Goal: Task Accomplishment & Management: Complete application form

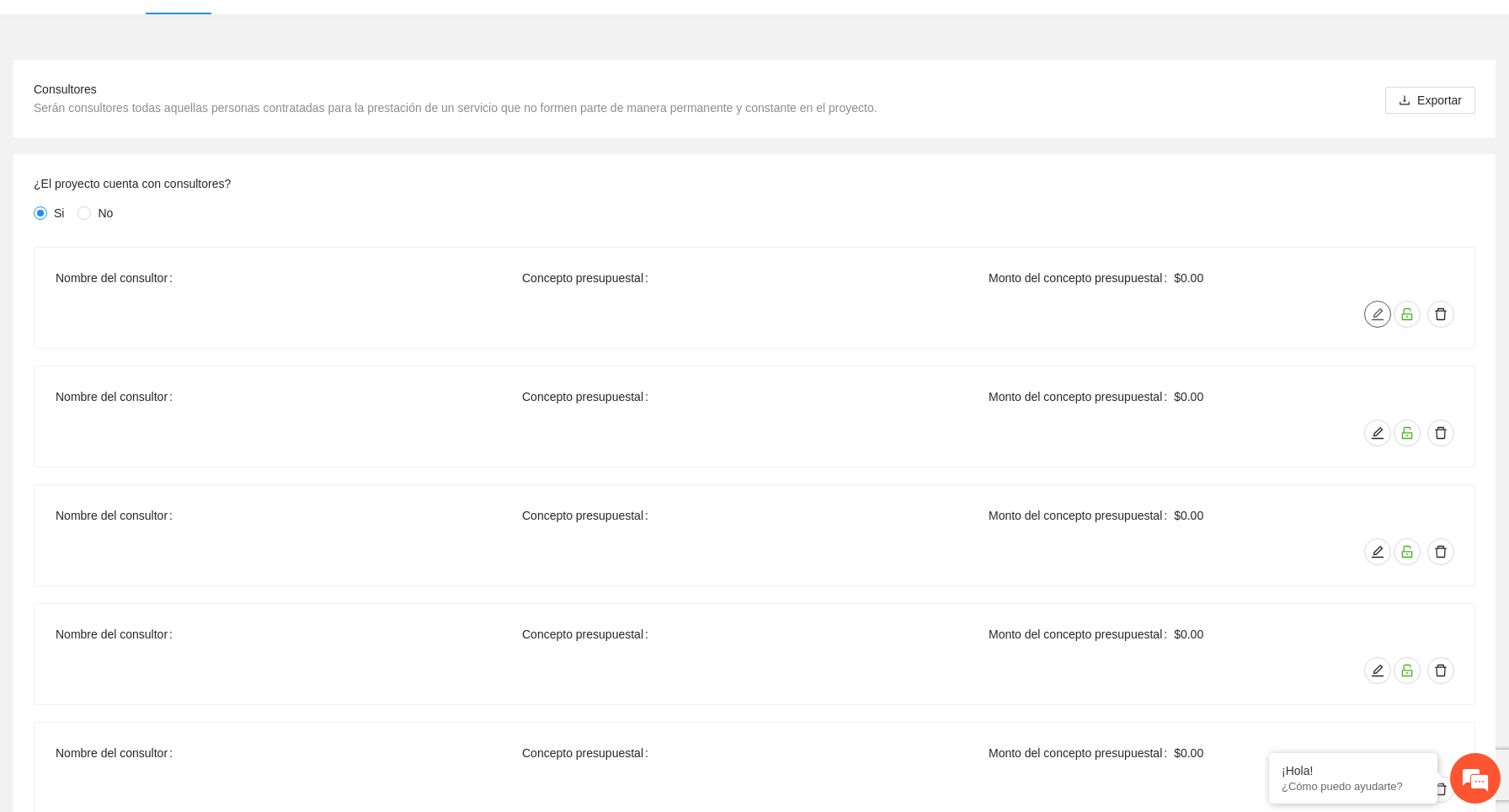
click at [1382, 310] on icon "edit" at bounding box center [1378, 314] width 12 height 12
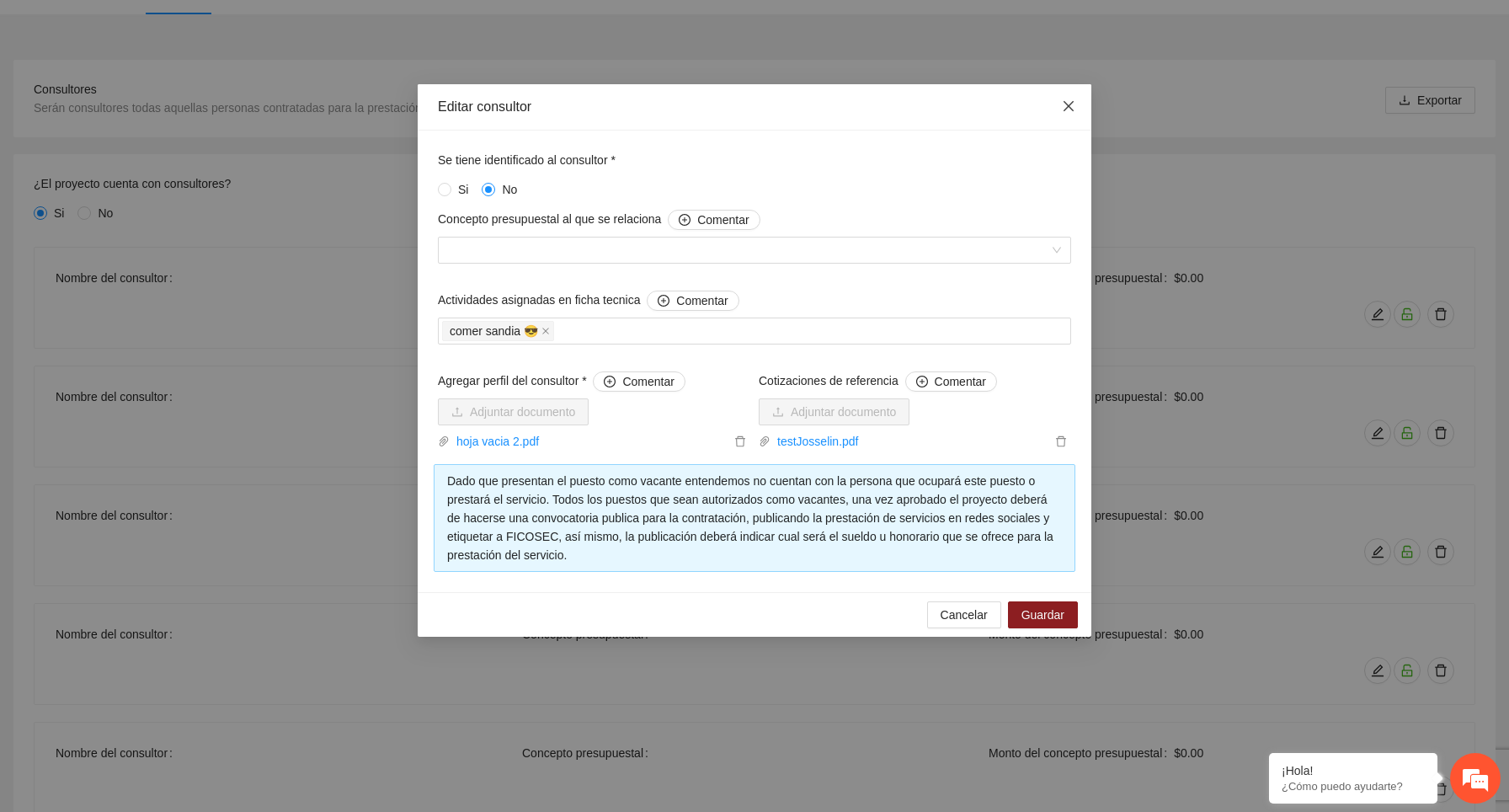
click at [1071, 103] on icon "close" at bounding box center [1069, 107] width 14 height 14
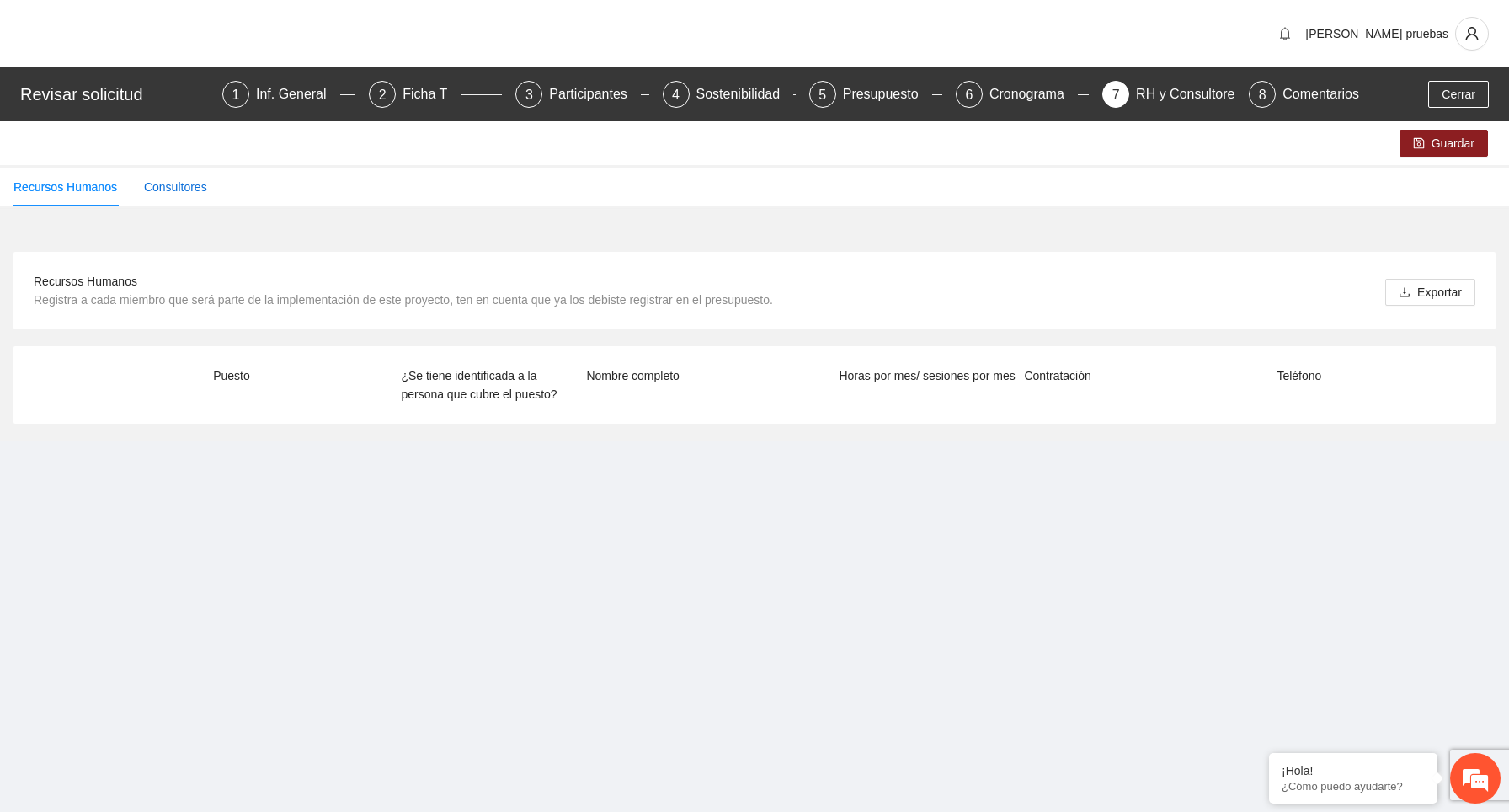
click at [200, 194] on div "Consultores" at bounding box center [175, 187] width 63 height 19
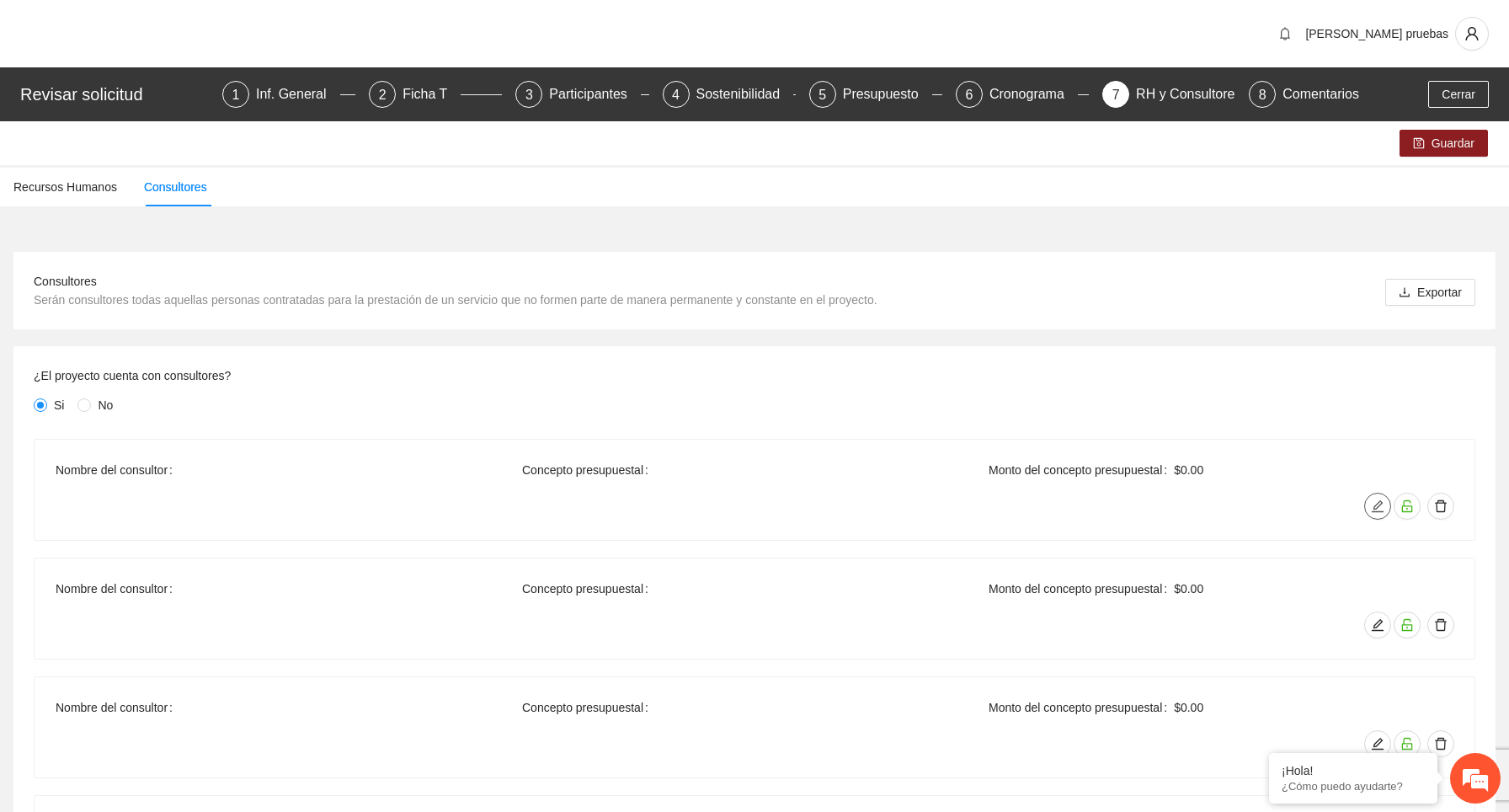
click at [1371, 502] on icon "edit" at bounding box center [1378, 506] width 14 height 14
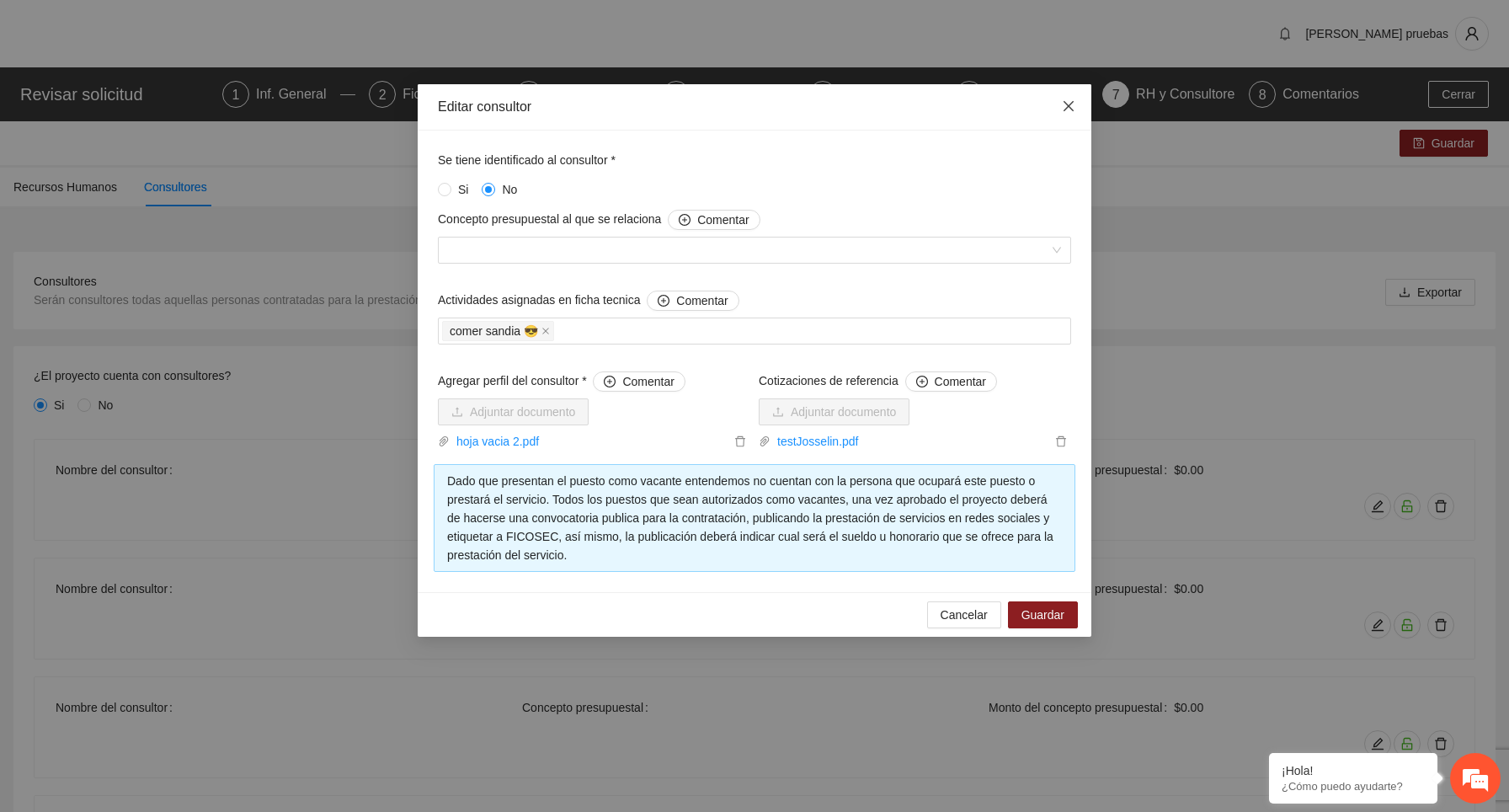
click at [1070, 108] on icon "close" at bounding box center [1069, 106] width 10 height 10
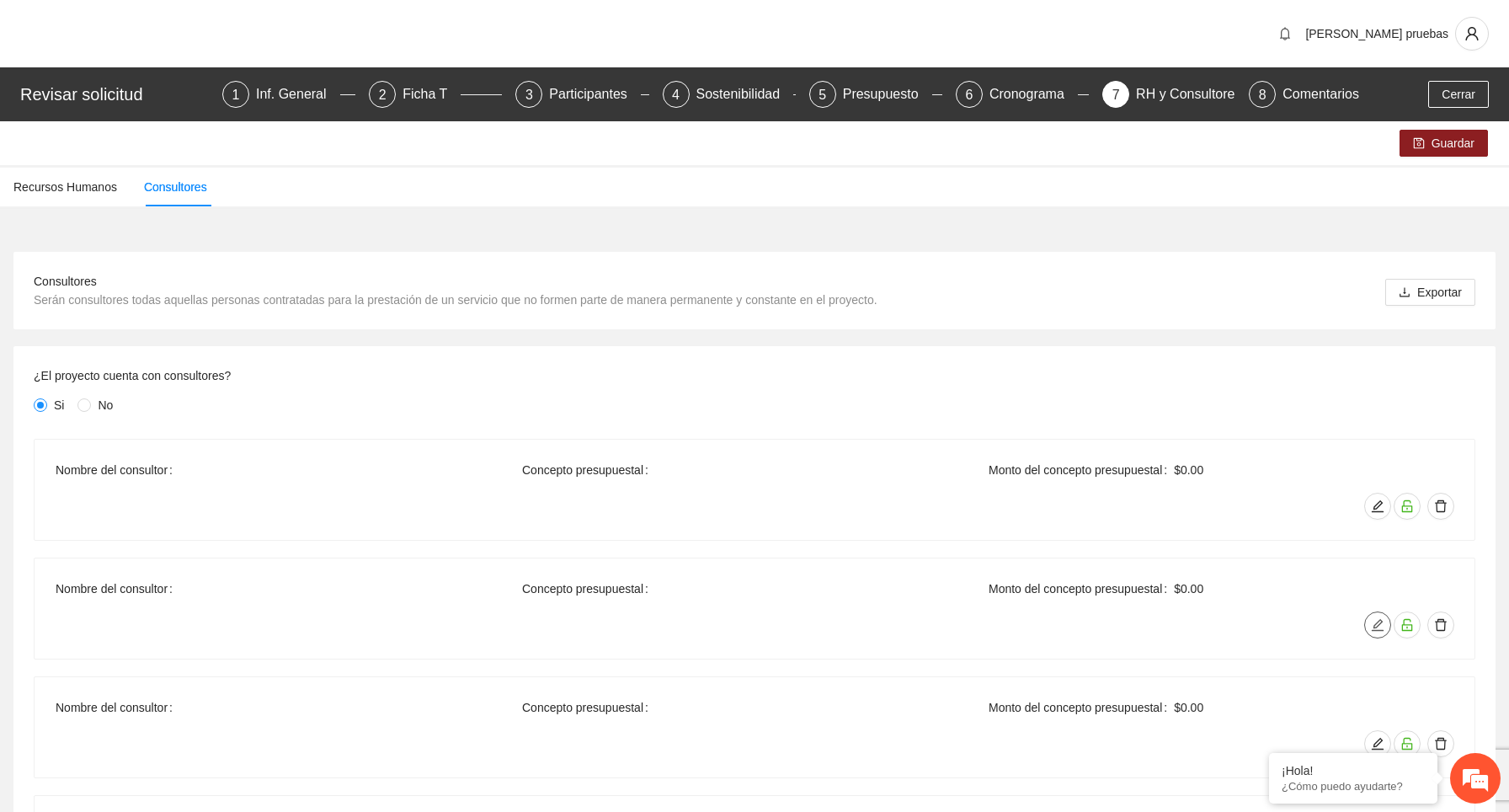
click at [1381, 625] on icon "edit" at bounding box center [1378, 624] width 14 height 14
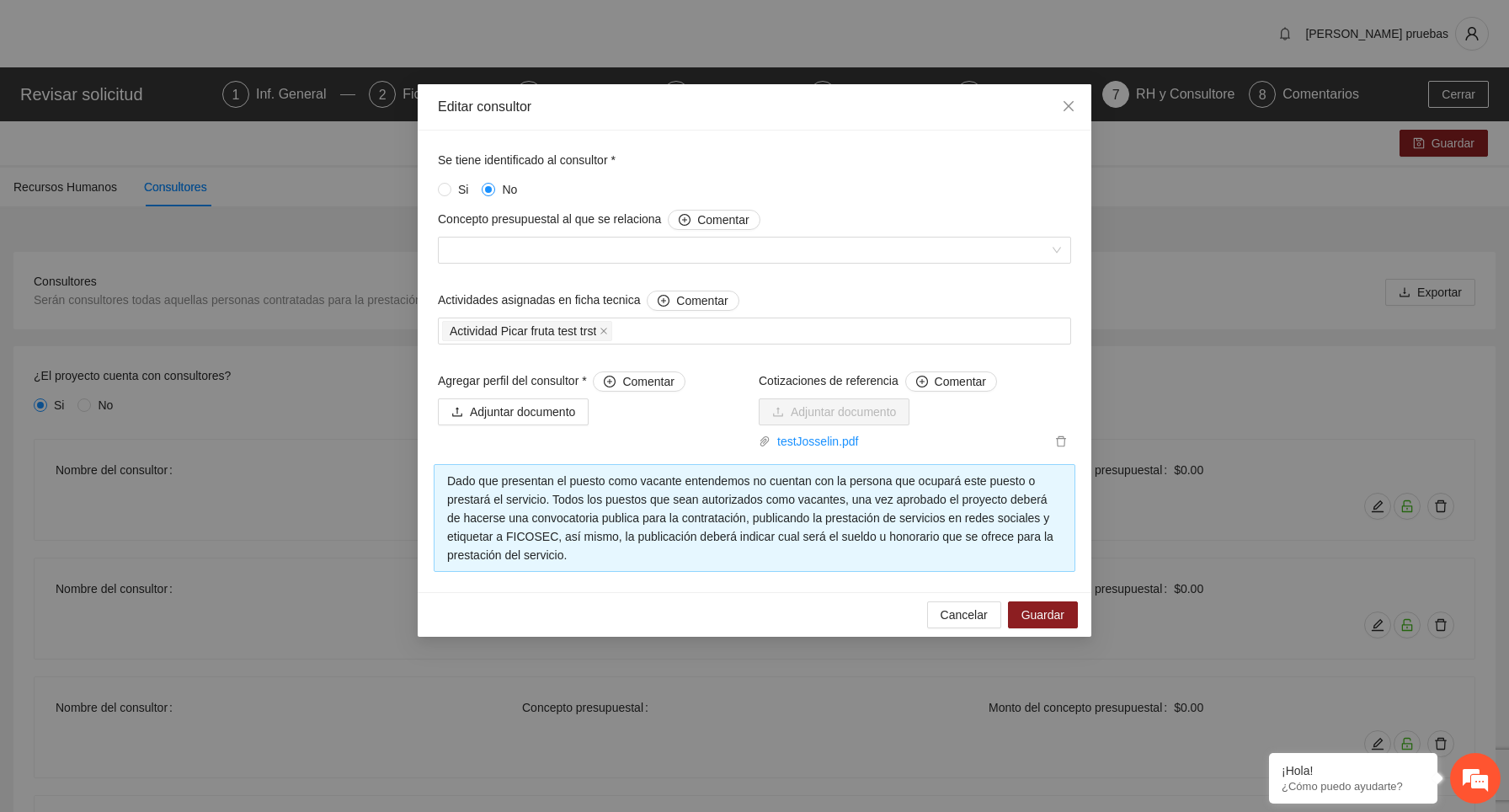
drag, startPoint x: 1060, startPoint y: 438, endPoint x: 886, endPoint y: 766, distance: 371.3
click at [886, 766] on div "Editar consultor Se tiene identificado al consultor * Si No Concepto presupuest…" at bounding box center [754, 406] width 1509 height 812
click at [950, 617] on span "Cancelar" at bounding box center [964, 614] width 47 height 19
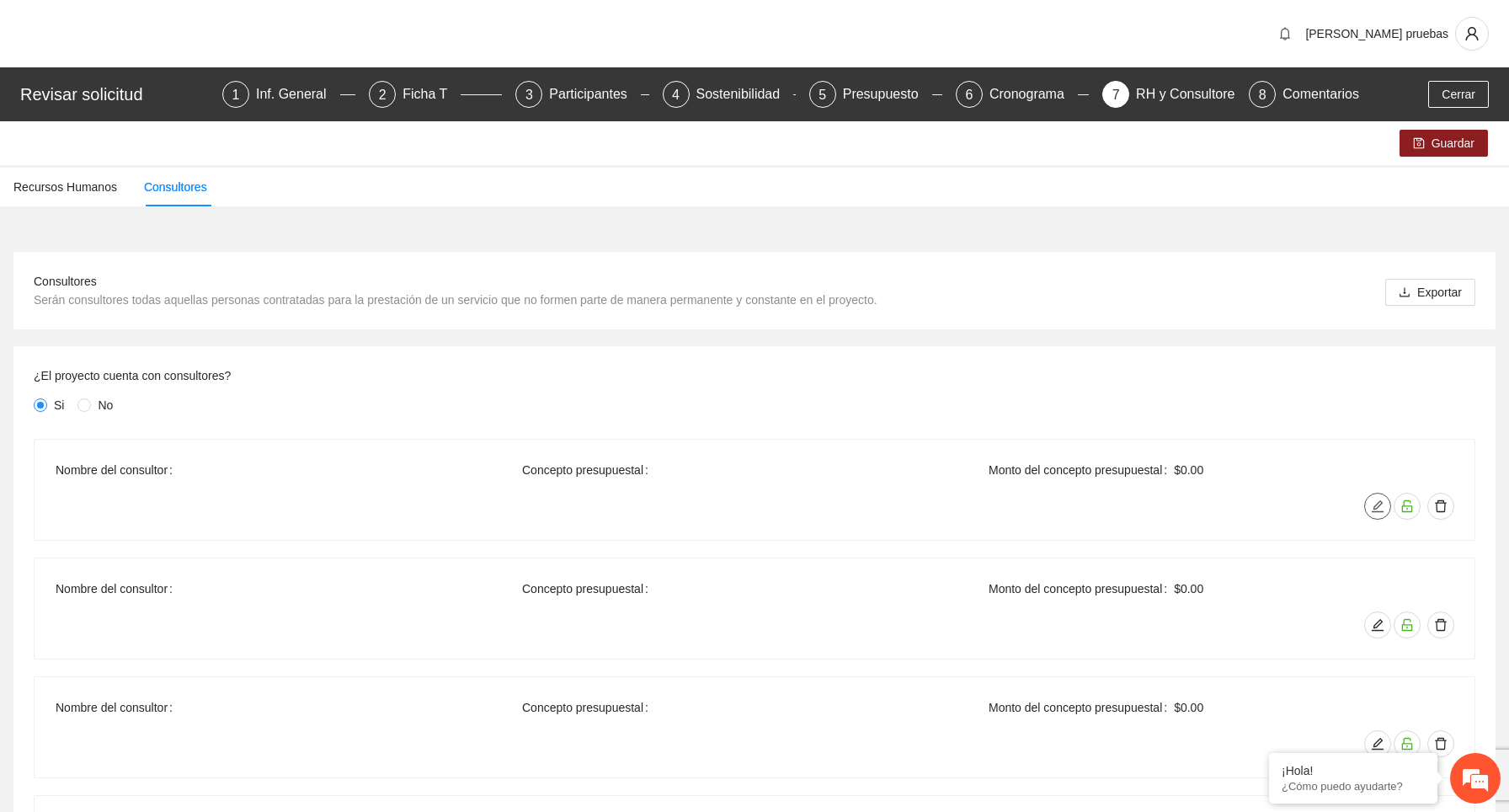
click at [1372, 502] on icon "edit" at bounding box center [1378, 506] width 14 height 14
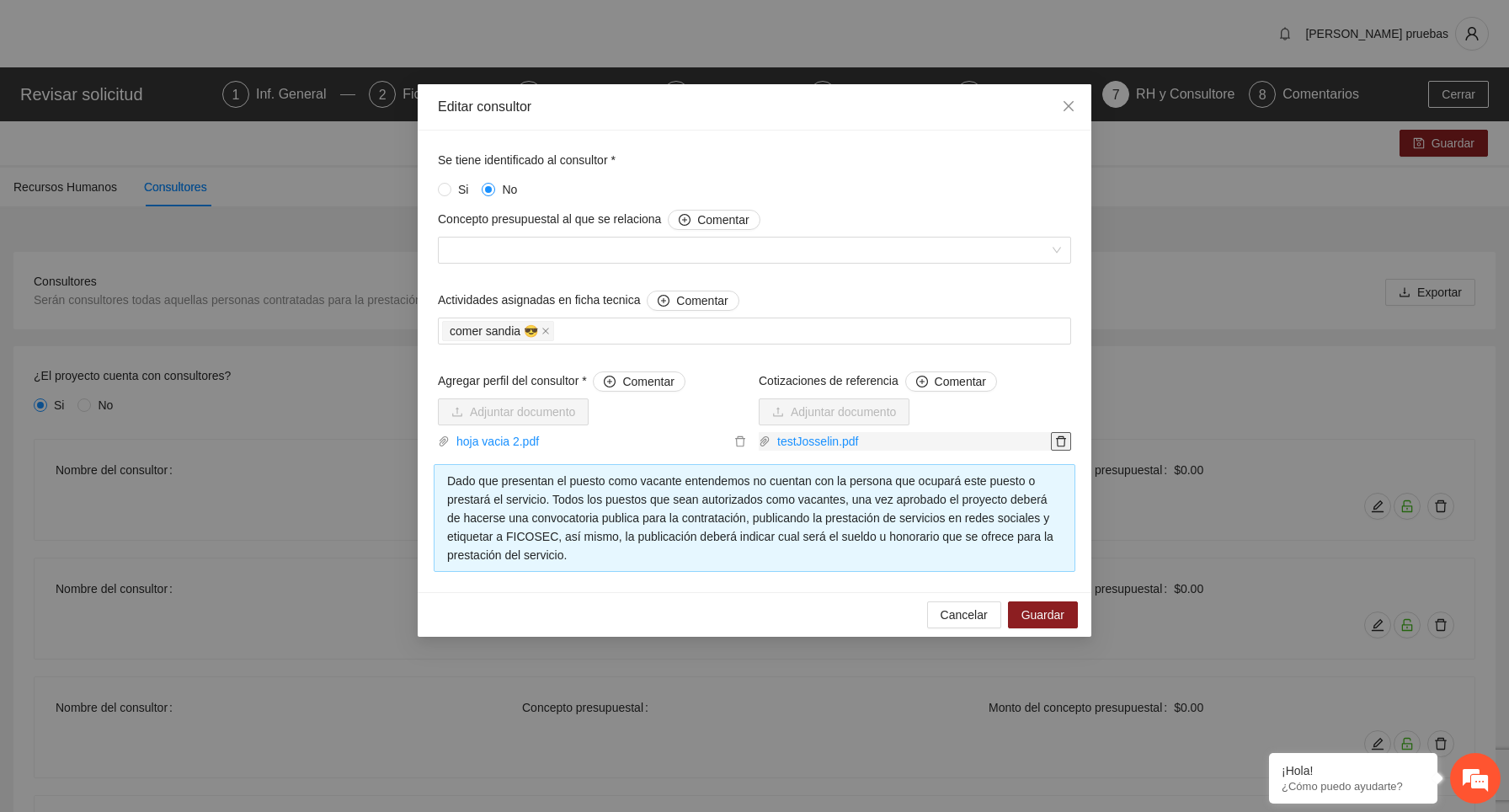
click at [1064, 441] on icon "delete" at bounding box center [1061, 441] width 12 height 12
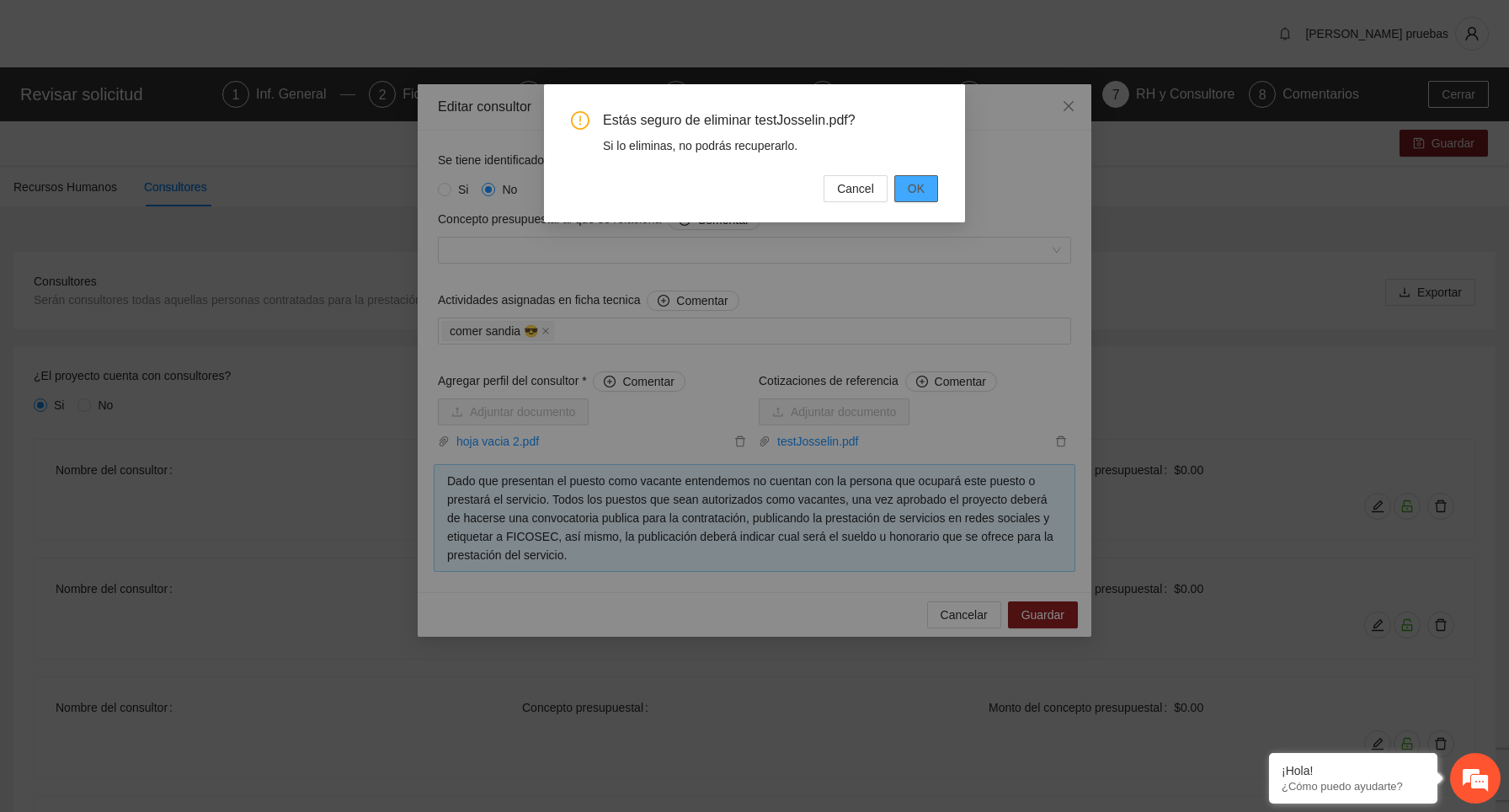
click at [920, 186] on span "OK" at bounding box center [916, 189] width 17 height 19
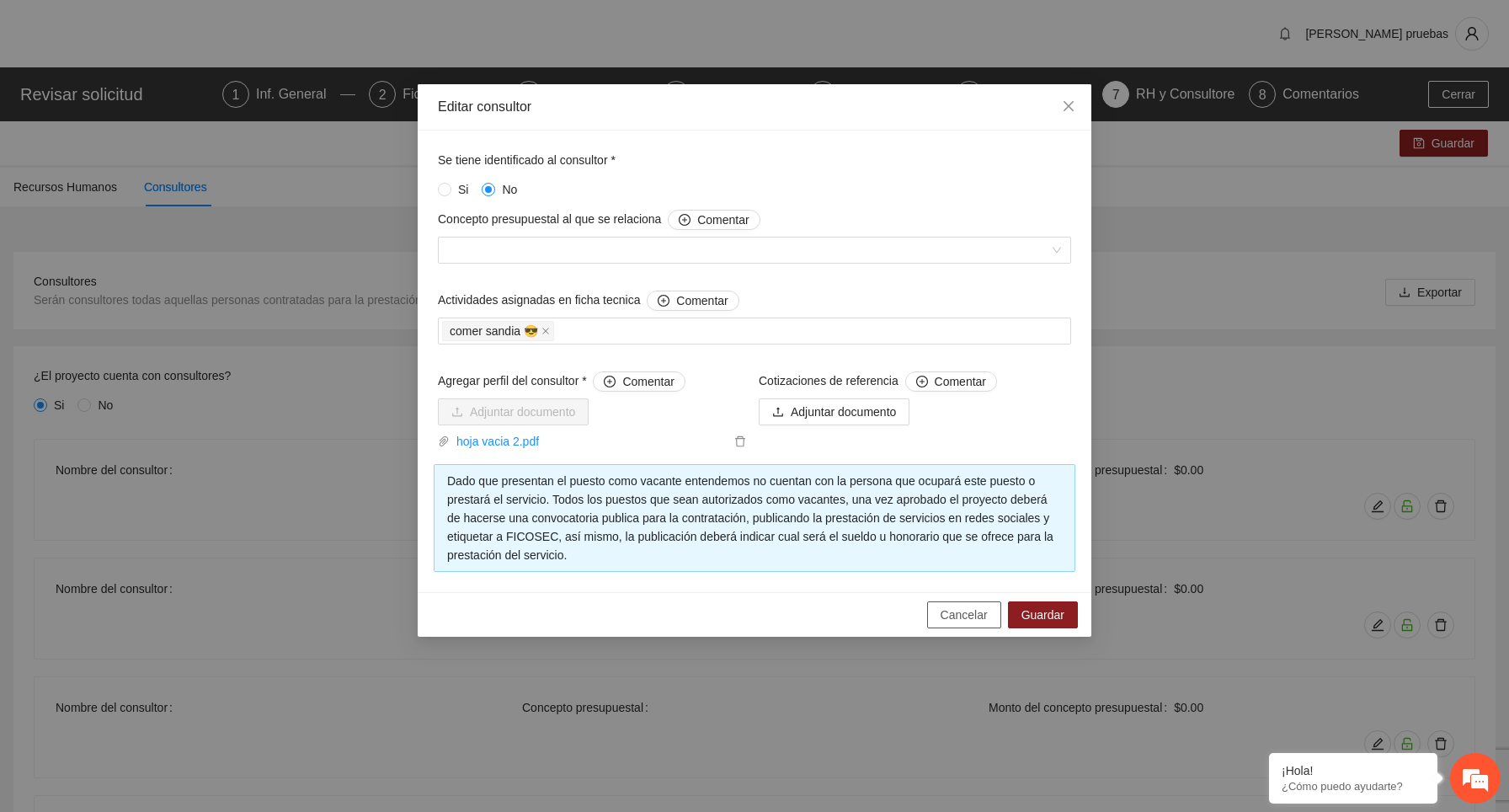
click at [975, 614] on span "Cancelar" at bounding box center [964, 614] width 47 height 19
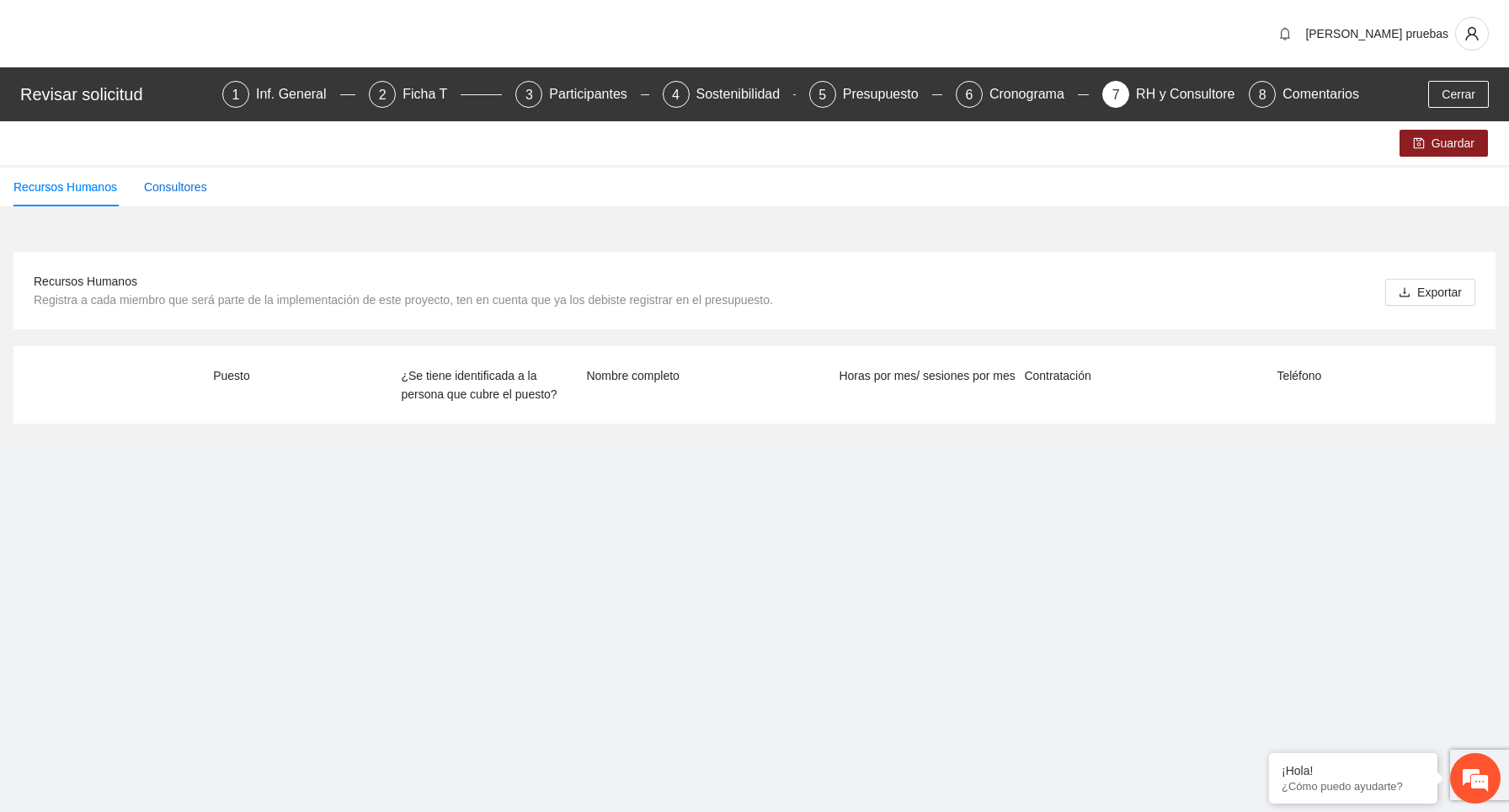
click at [196, 190] on div "Consultores" at bounding box center [175, 187] width 63 height 19
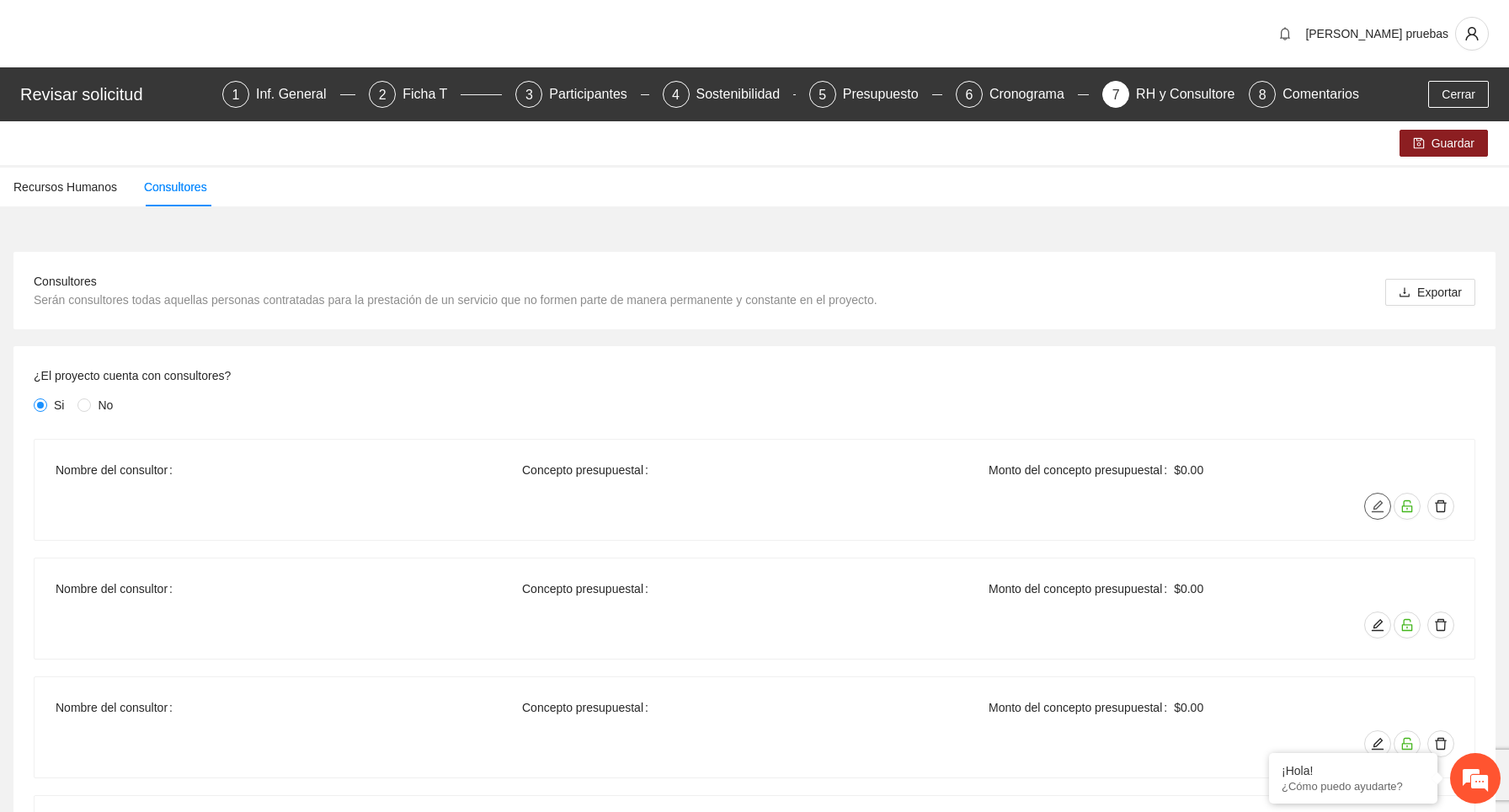
click at [1375, 501] on icon "edit" at bounding box center [1378, 506] width 14 height 14
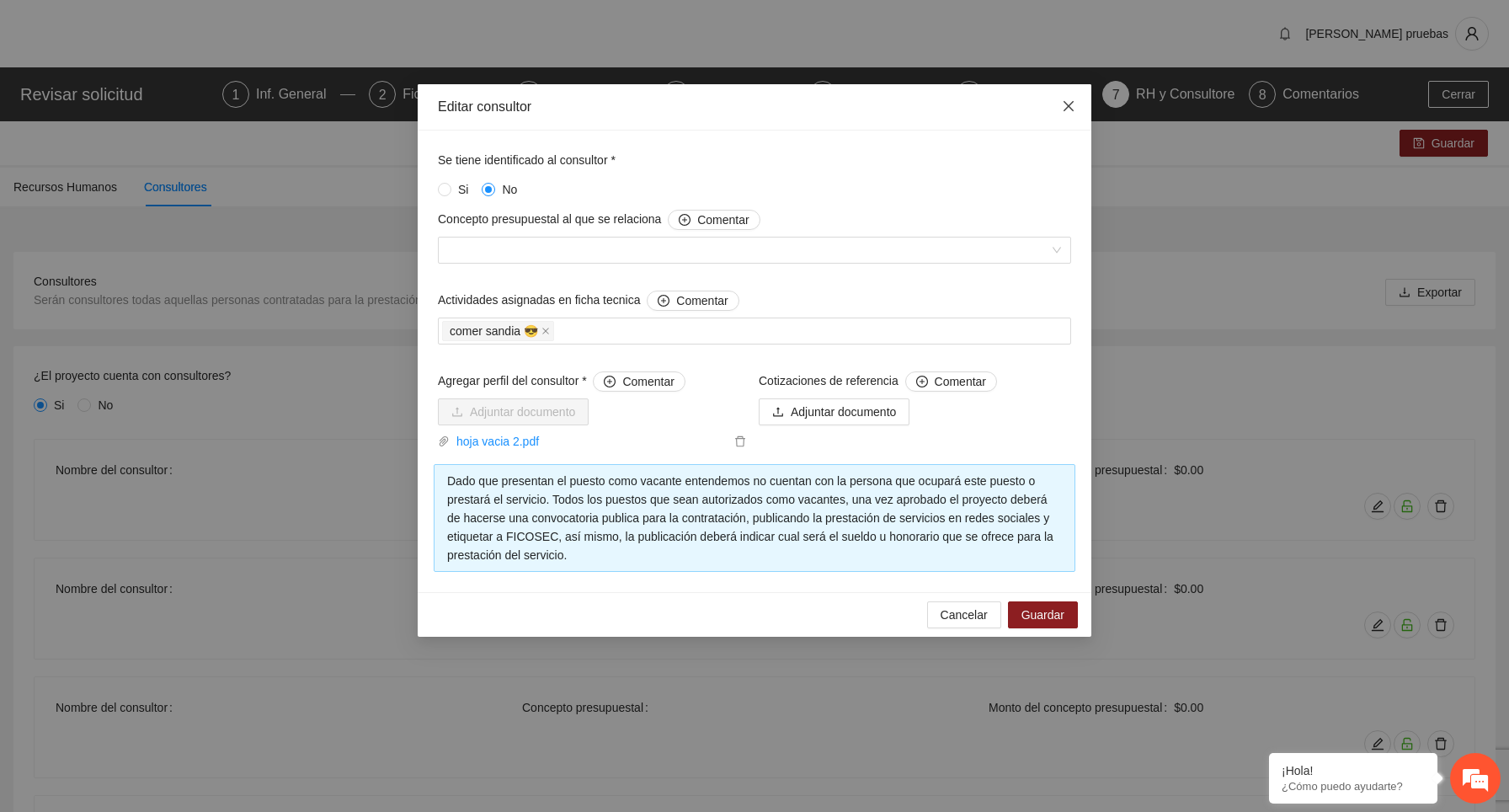
click at [1071, 108] on icon "close" at bounding box center [1069, 107] width 14 height 14
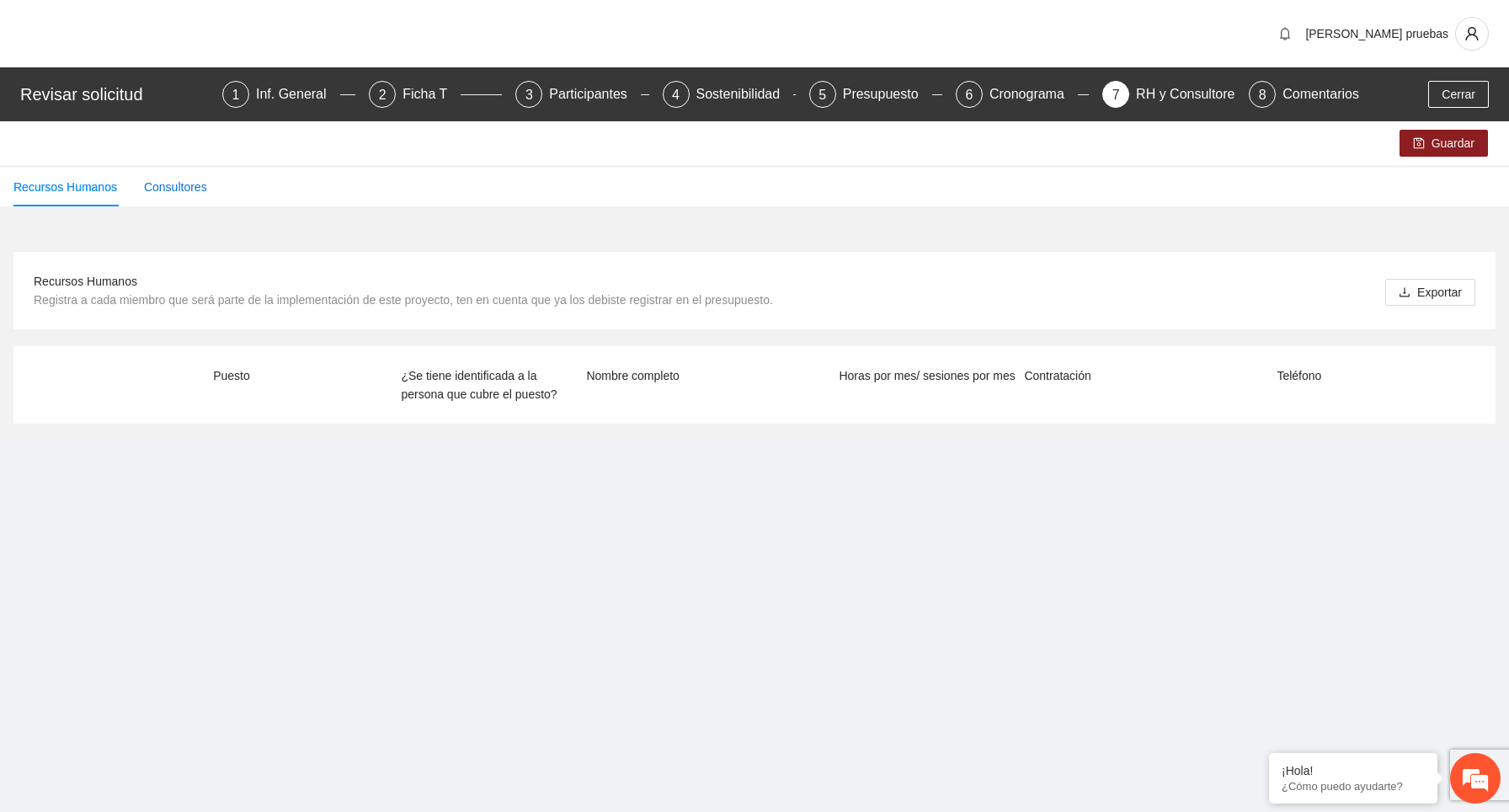
click at [202, 189] on div "Consultores" at bounding box center [175, 187] width 63 height 19
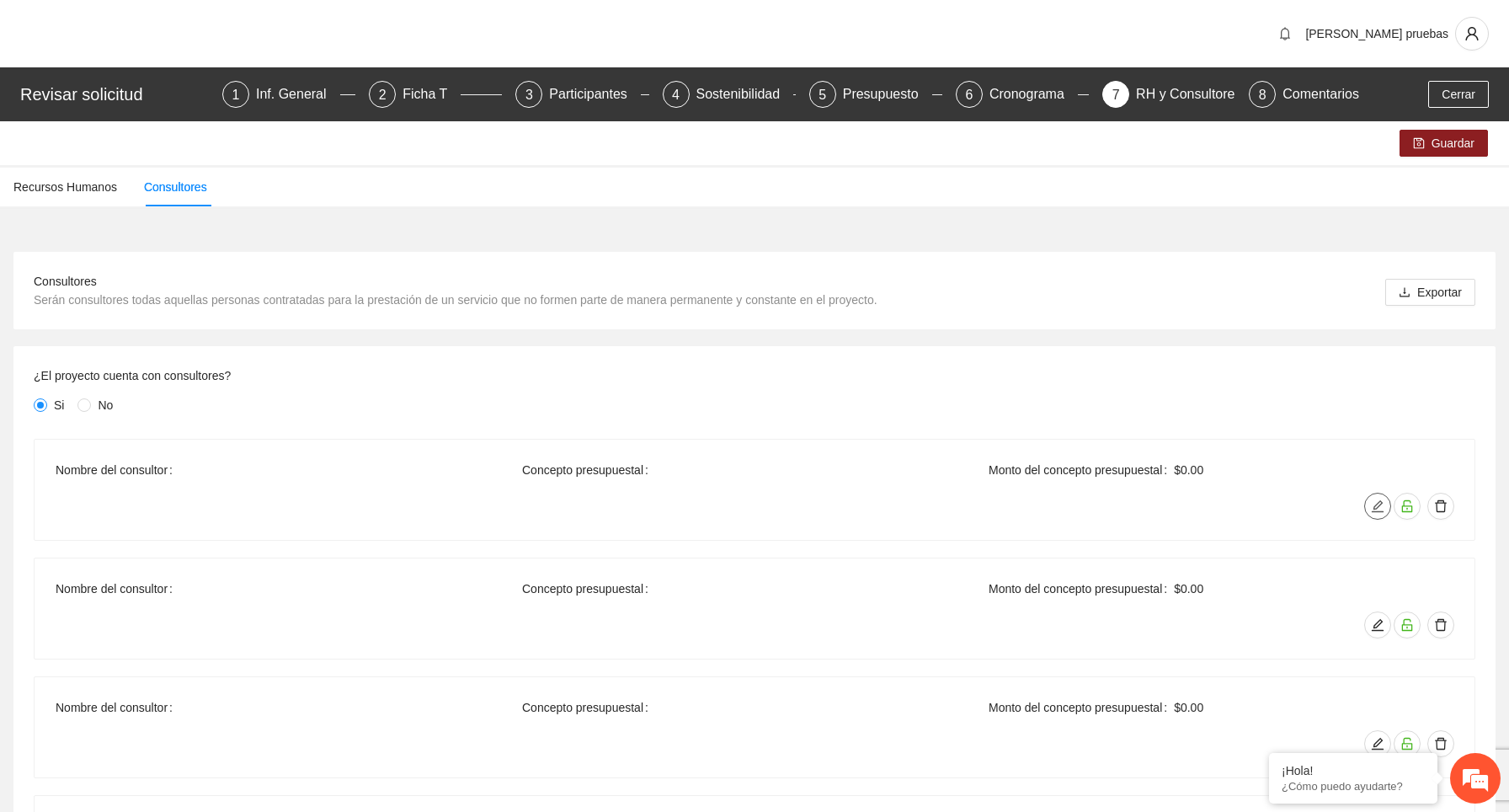
click at [1378, 505] on icon "edit" at bounding box center [1378, 506] width 14 height 14
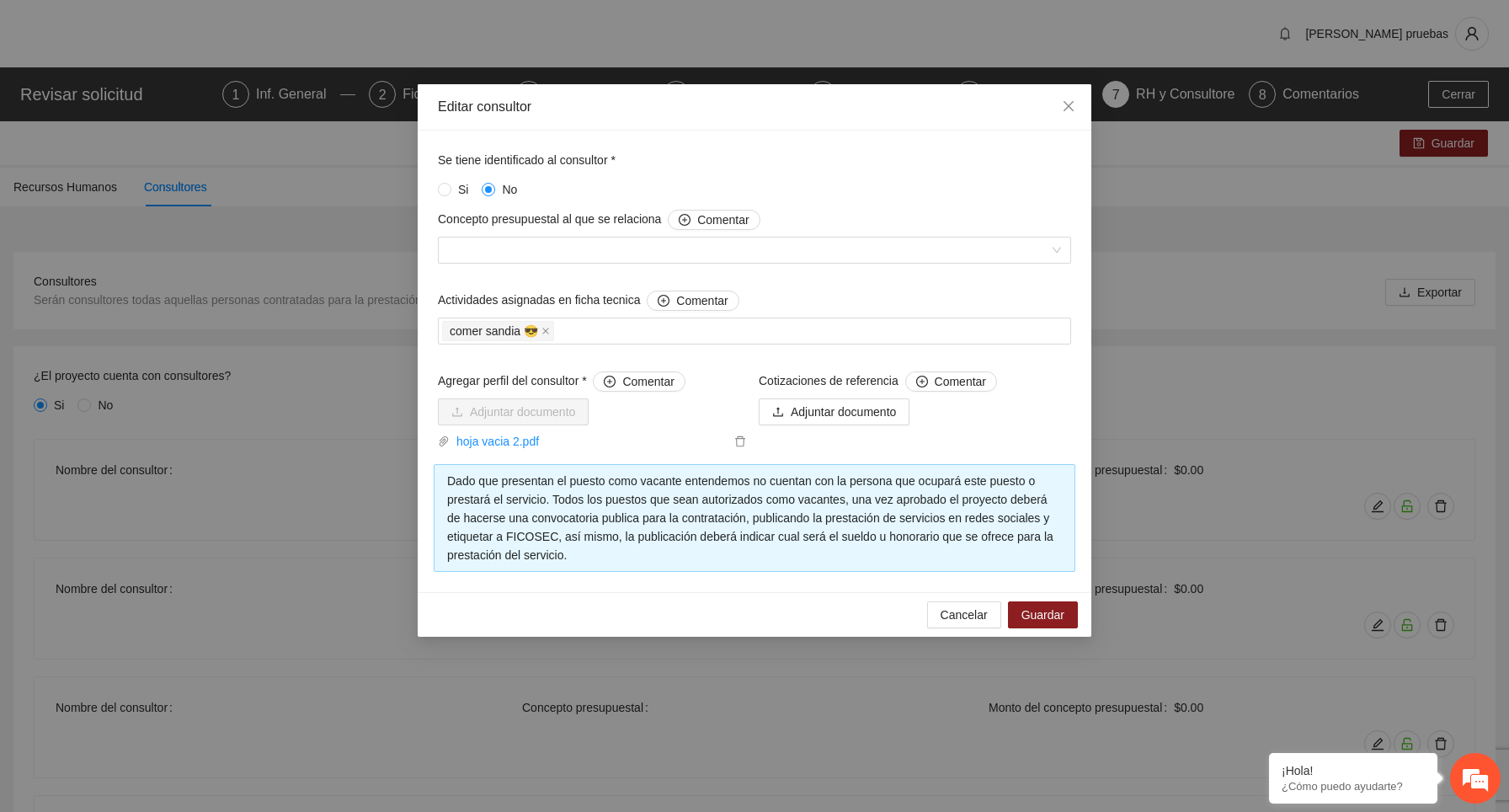
click at [947, 450] on div "Se tiene identificado al consultor * Si No Concepto presupuestal al que se rela…" at bounding box center [754, 361] width 642 height 421
click at [977, 612] on span "Cancelar" at bounding box center [964, 614] width 47 height 19
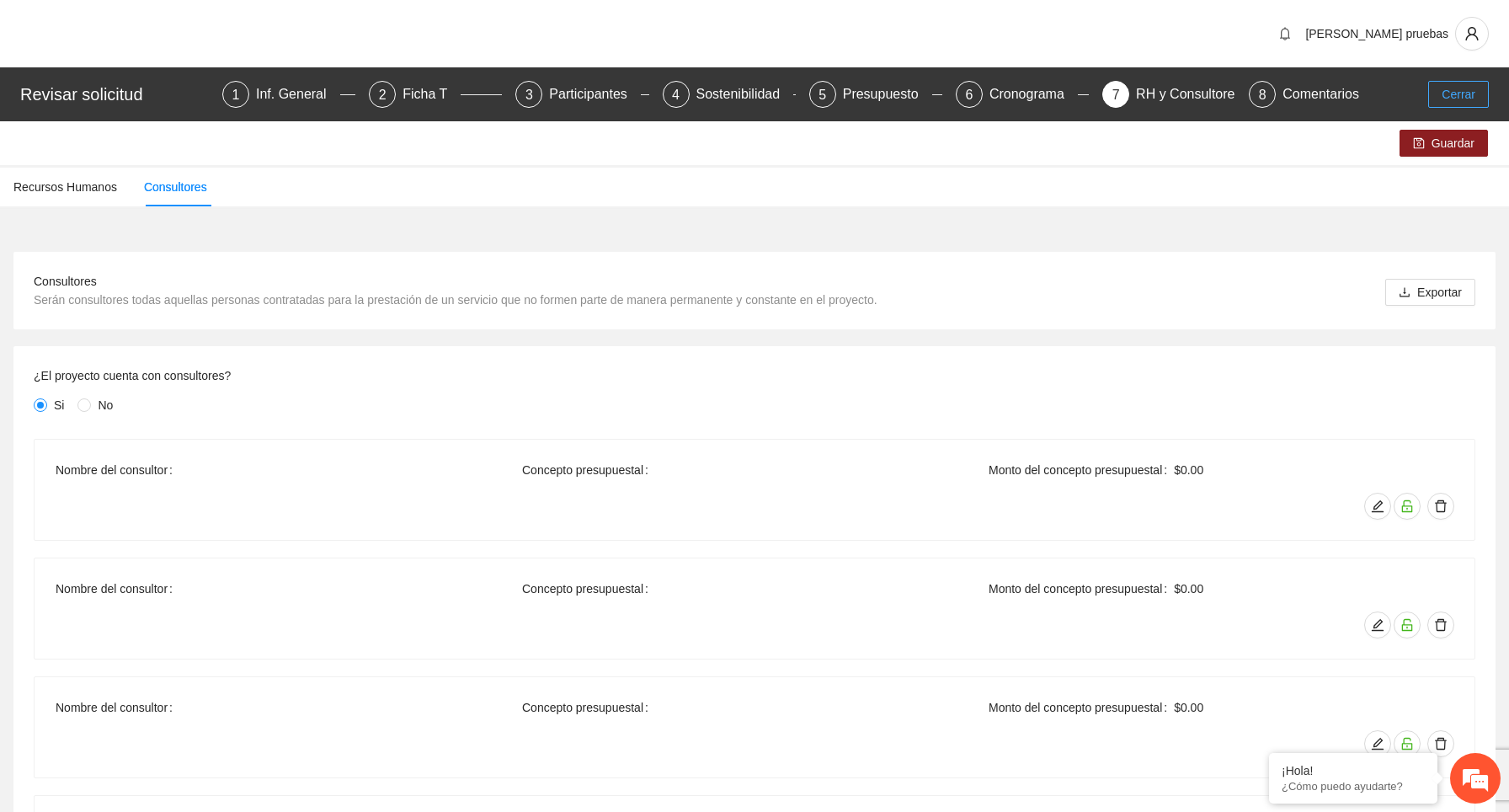
click at [1465, 94] on span "Cerrar" at bounding box center [1459, 94] width 34 height 19
